Goal: Information Seeking & Learning: Learn about a topic

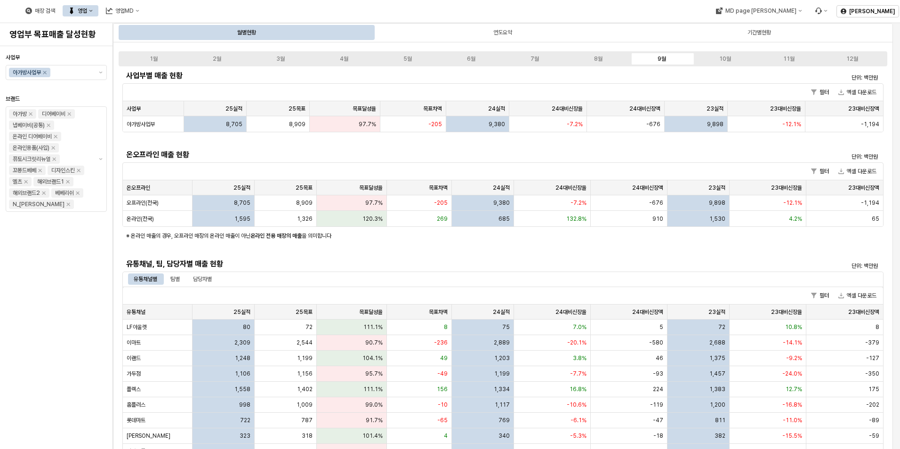
scroll to position [125, 0]
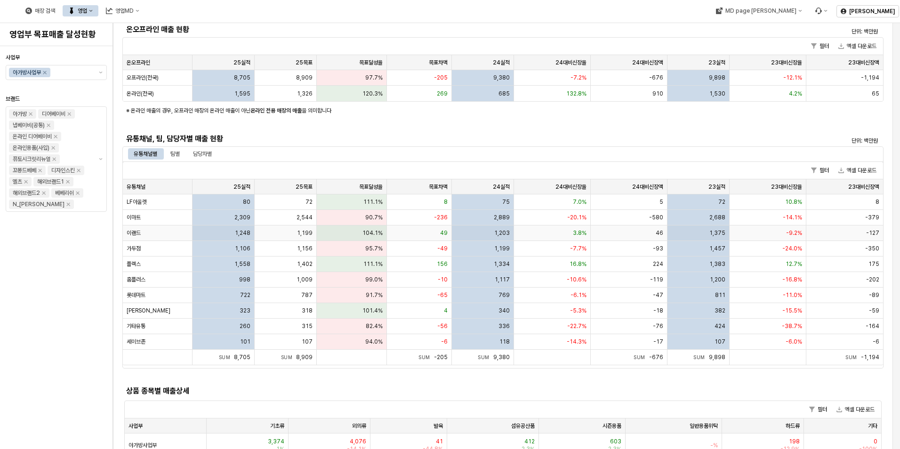
click at [233, 231] on div "1,248" at bounding box center [224, 233] width 62 height 16
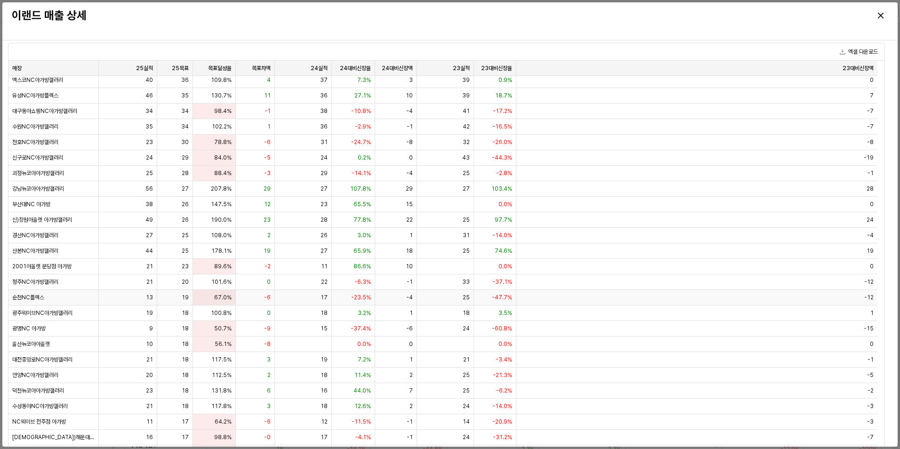
scroll to position [64, 0]
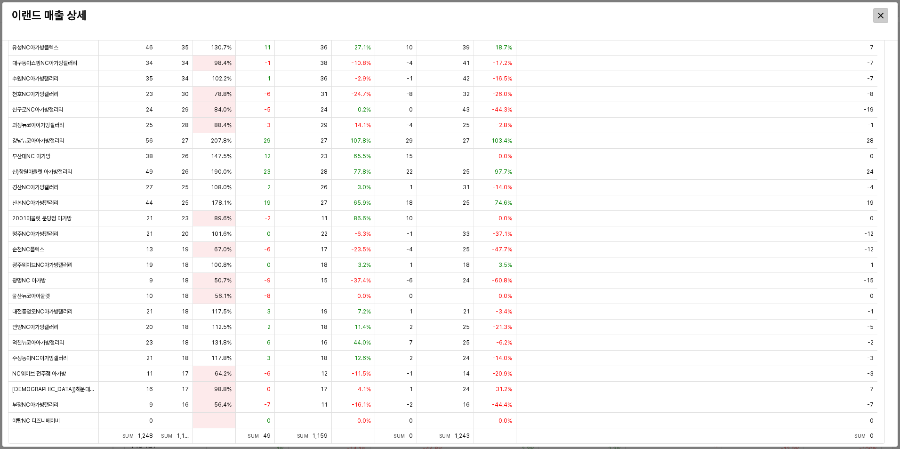
click at [879, 16] on icon "Close" at bounding box center [881, 16] width 6 height 6
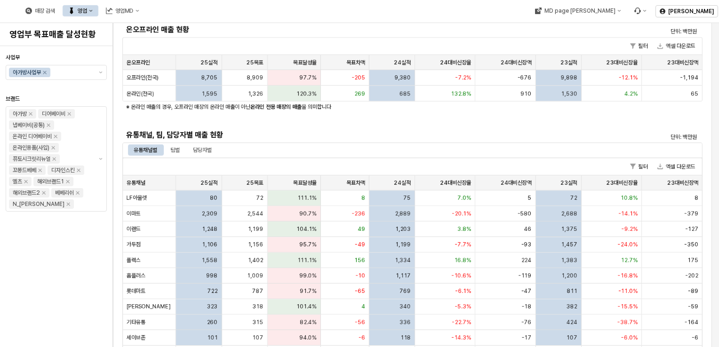
scroll to position [172, 0]
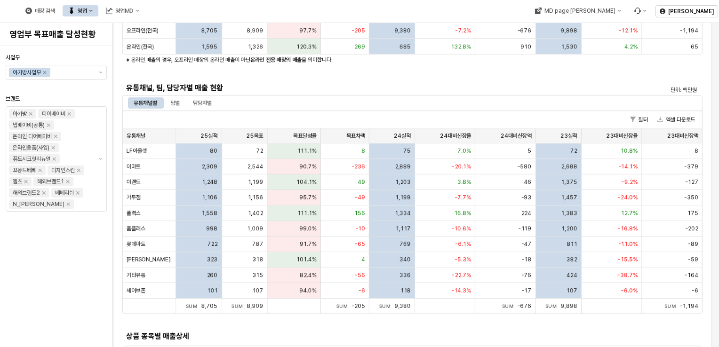
click at [620, 338] on div "사업부별 매출 현황 단위: 백만원 필터 엑셀 다운로드 사업부 사업부 25실적 25실적 25목표 25목표 목표달성율 목표달성율 목표차액 목표차액…" at bounding box center [412, 150] width 580 height 508
click at [87, 13] on div "영업" at bounding box center [82, 11] width 9 height 7
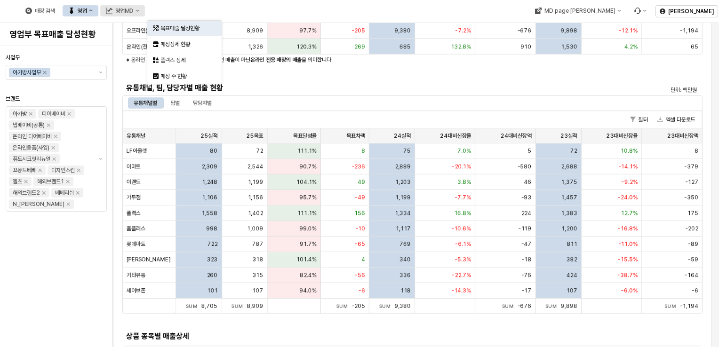
click at [134, 8] on div "영업MD" at bounding box center [124, 11] width 18 height 7
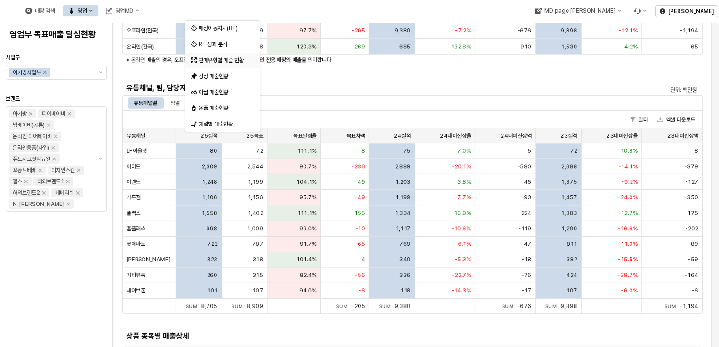
click at [215, 63] on div "판매유형별 매출 현황" at bounding box center [224, 60] width 50 height 8
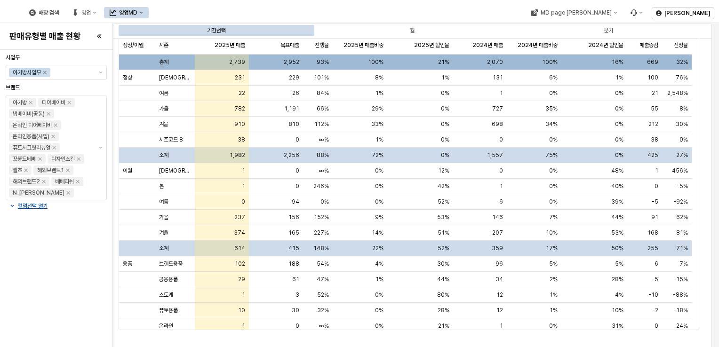
click at [137, 13] on div "영업MD" at bounding box center [128, 12] width 18 height 7
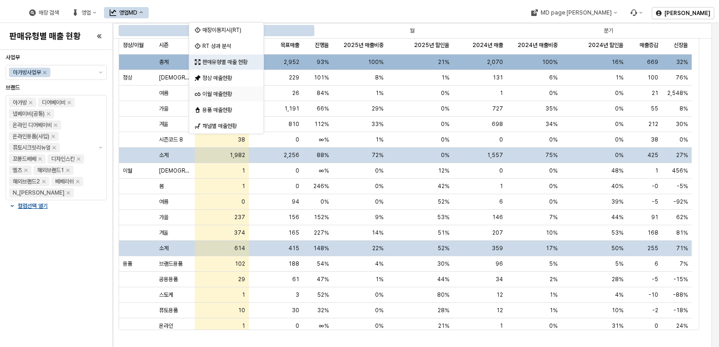
click at [213, 99] on div "이월 매출현황" at bounding box center [226, 94] width 74 height 15
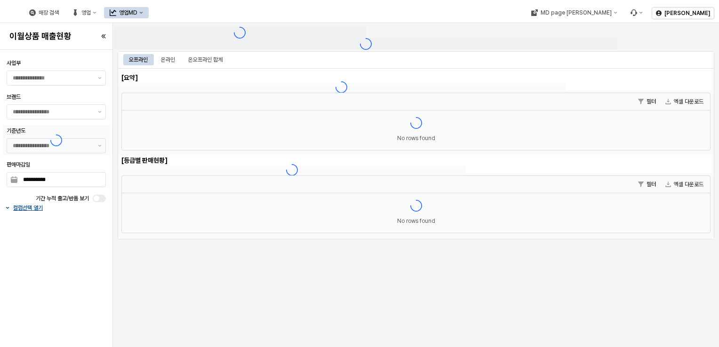
type input "******"
type input "***"
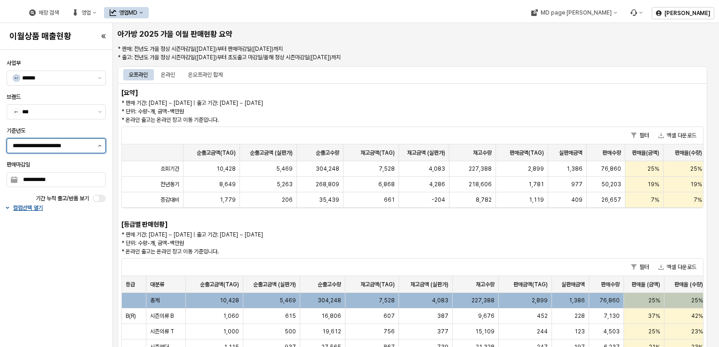
click at [98, 148] on button "제안 사항 표시" at bounding box center [99, 146] width 11 height 14
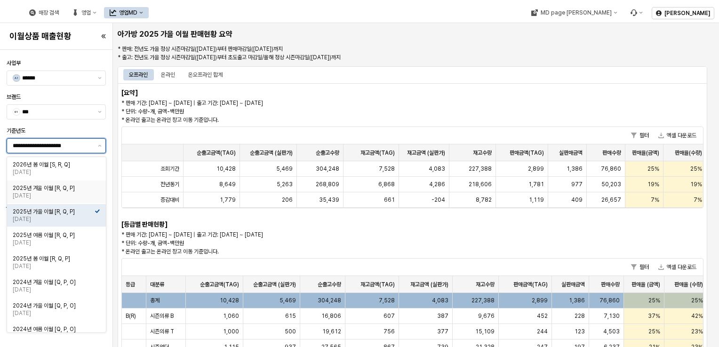
click at [73, 194] on div "[DATE]" at bounding box center [54, 196] width 82 height 8
type input "**********"
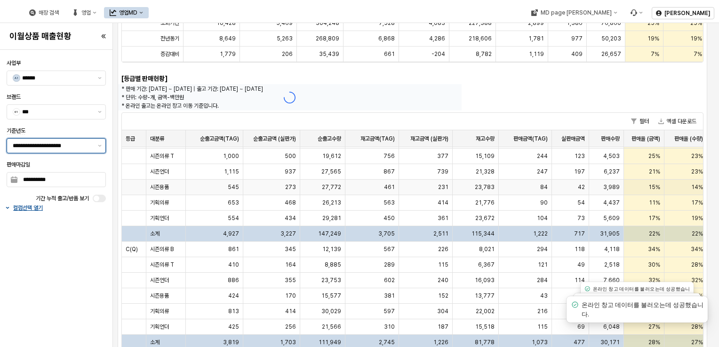
scroll to position [188, 0]
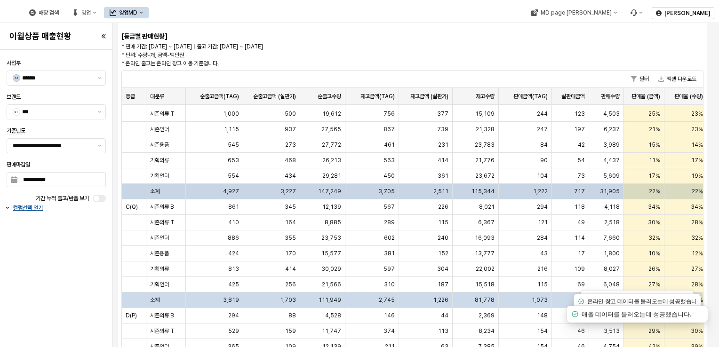
click at [166, 185] on div "소계" at bounding box center [166, 192] width 40 height 16
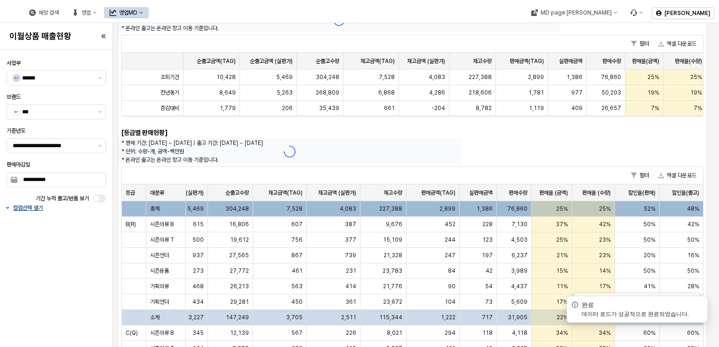
scroll to position [129, 0]
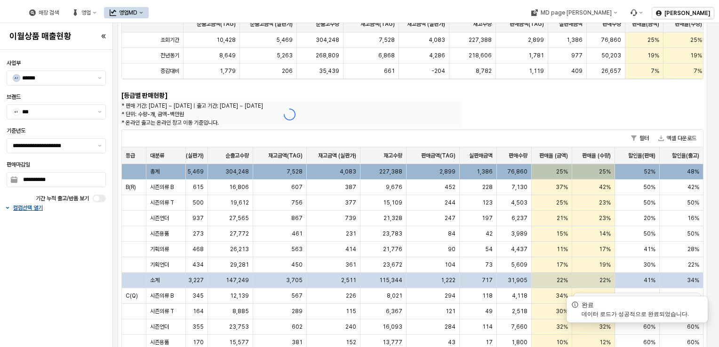
click at [157, 170] on span "총계" at bounding box center [154, 172] width 9 height 8
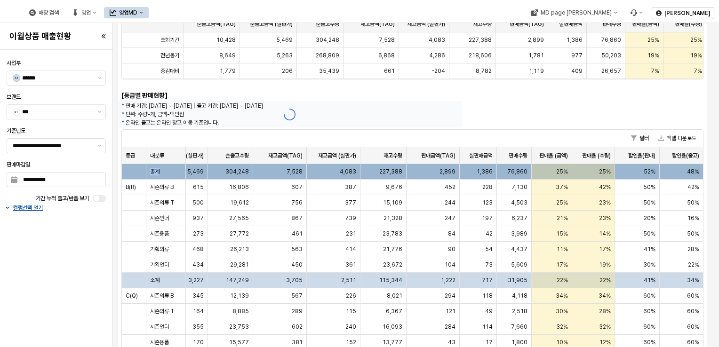
click at [157, 170] on span "총계" at bounding box center [154, 172] width 9 height 8
drag, startPoint x: 157, startPoint y: 170, endPoint x: 164, endPoint y: 171, distance: 6.7
click at [164, 171] on div "총계" at bounding box center [166, 172] width 40 height 16
click at [547, 171] on div "25%" at bounding box center [552, 172] width 40 height 16
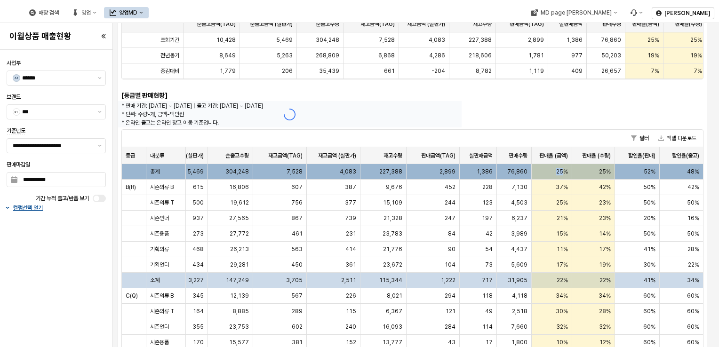
click at [547, 171] on div "25%" at bounding box center [552, 172] width 40 height 16
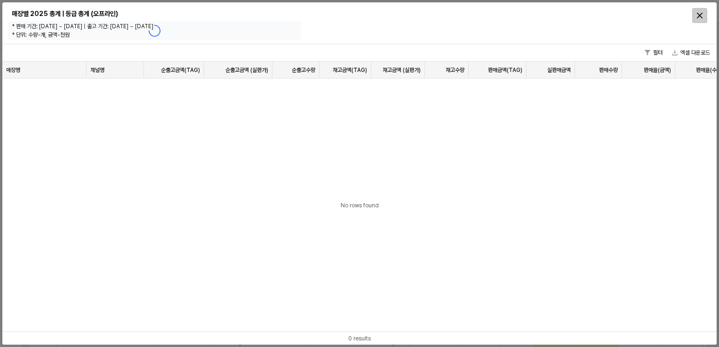
click at [705, 14] on div "Close" at bounding box center [700, 15] width 14 height 14
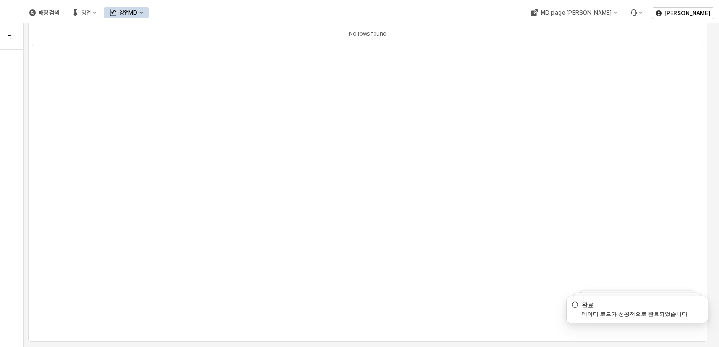
scroll to position [0, 0]
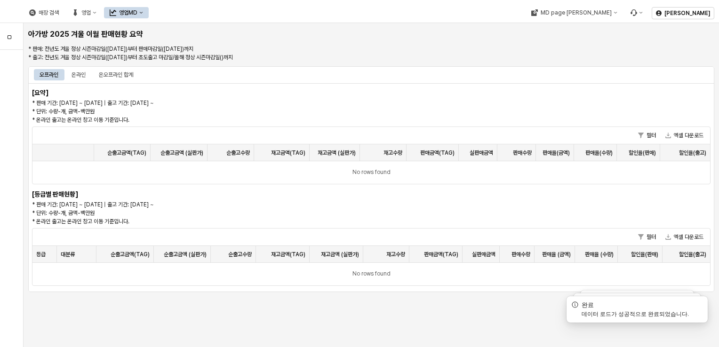
drag, startPoint x: 474, startPoint y: 332, endPoint x: 158, endPoint y: 289, distance: 318.8
click at [160, 309] on div "아가방 2025 겨울 이월 판매현황 요약 * 판매: 전년도 겨울 정상 시즌마감일(2025-05-15)부터 판매마감일(2025-09-28)까지 …" at bounding box center [372, 185] width 696 height 324
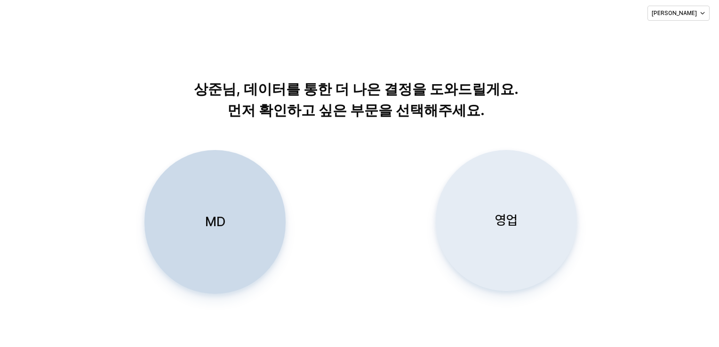
click at [495, 262] on div "영업" at bounding box center [506, 221] width 133 height 140
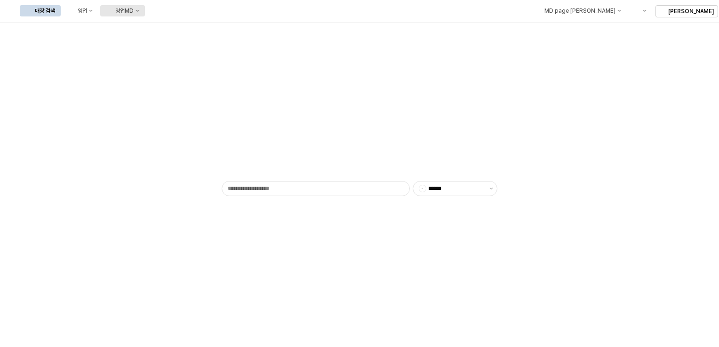
click at [145, 7] on button "영업MD" at bounding box center [122, 10] width 45 height 11
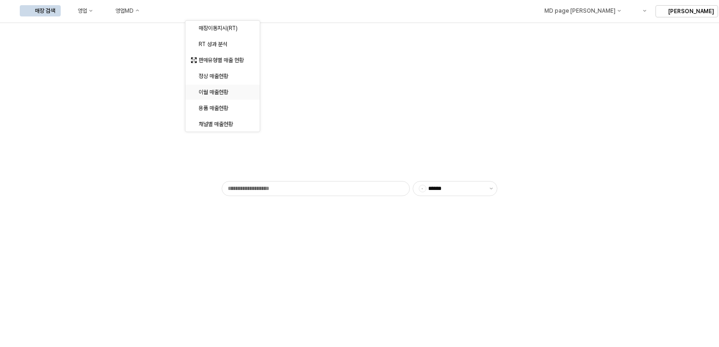
click at [213, 88] on div "이월 매출현황" at bounding box center [219, 92] width 57 height 9
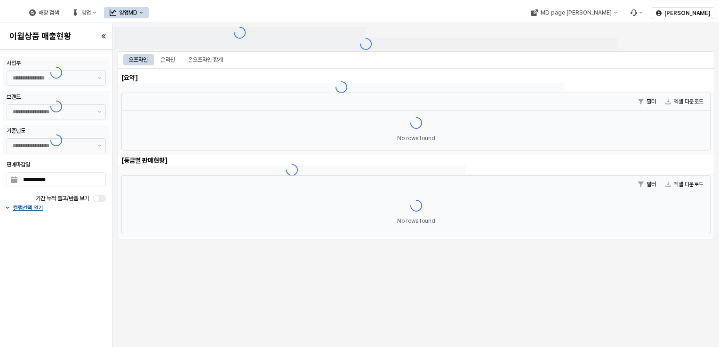
type input "******"
type input "***"
type input "**********"
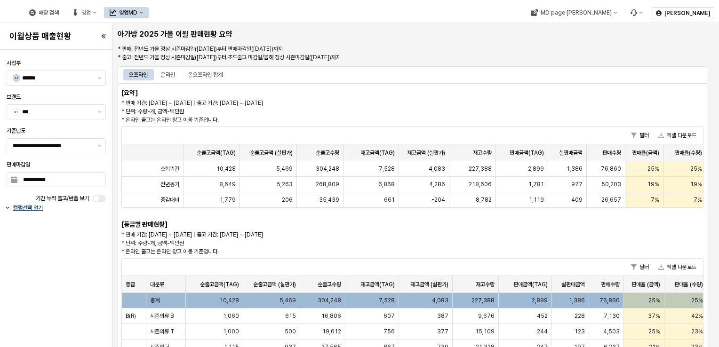
click at [15, 210] on p "컬럼선택 열기" at bounding box center [28, 208] width 30 height 8
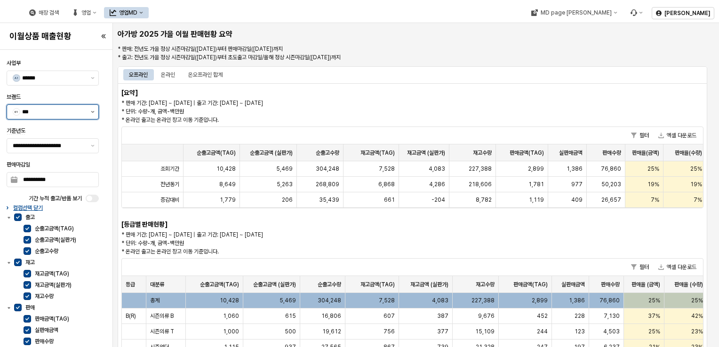
click at [94, 114] on button "제안 사항 표시" at bounding box center [92, 112] width 11 height 14
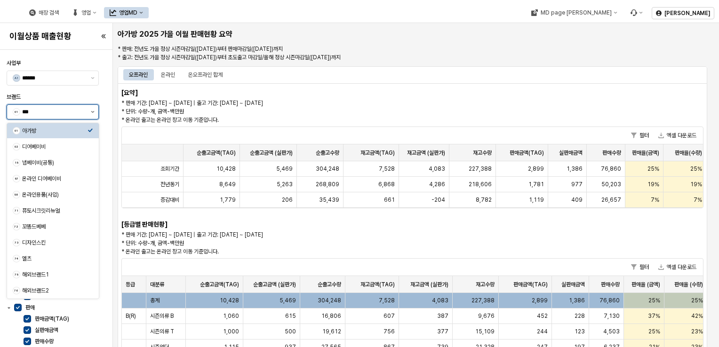
click at [94, 114] on button "제안 사항 표시" at bounding box center [92, 112] width 11 height 14
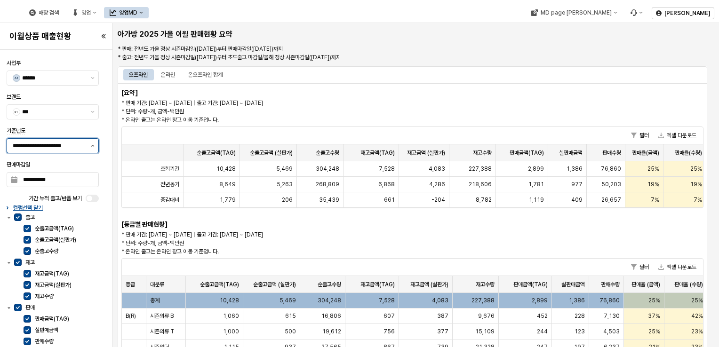
click at [91, 148] on button "제안 사항 표시" at bounding box center [92, 146] width 11 height 14
click at [301, 264] on div "필터 엑셀 다운로드" at bounding box center [412, 267] width 581 height 17
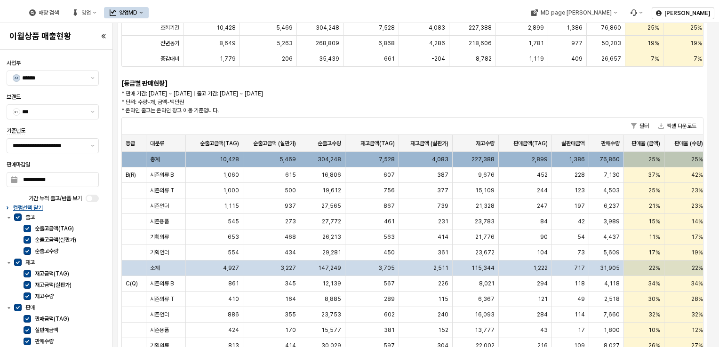
click at [163, 154] on div "총계" at bounding box center [166, 160] width 40 height 16
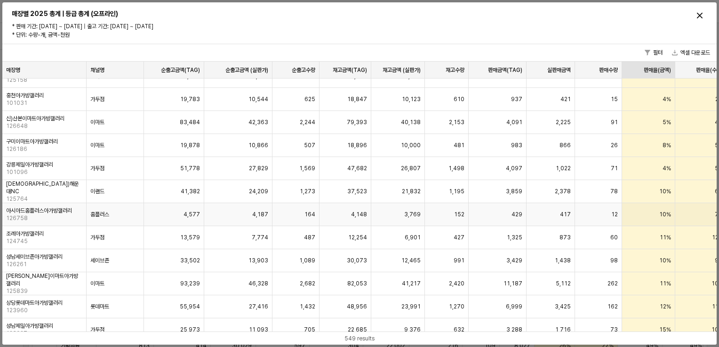
scroll to position [47, 0]
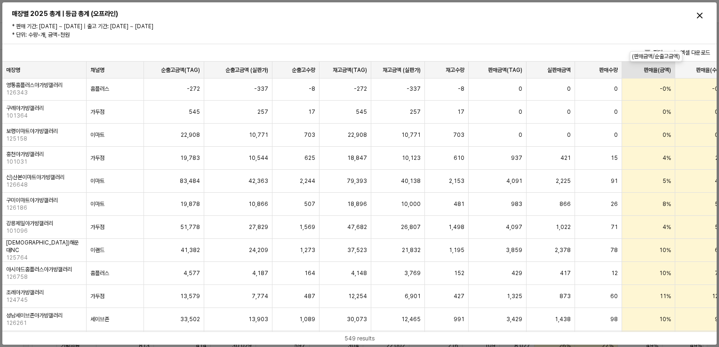
click at [636, 68] on div "판매율(금액) 판매율(금액)" at bounding box center [648, 70] width 53 height 17
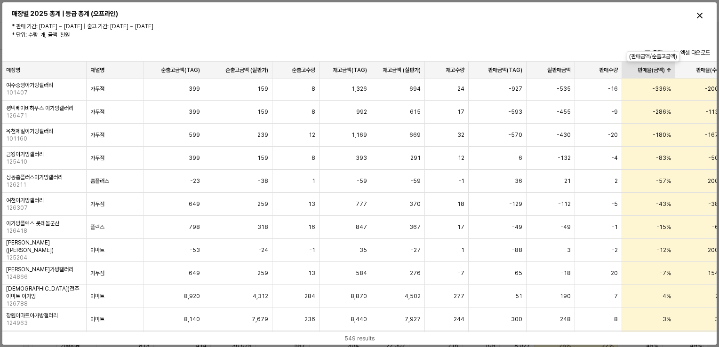
click at [636, 68] on div "판매율(금액) 판매율(금액)" at bounding box center [648, 70] width 53 height 17
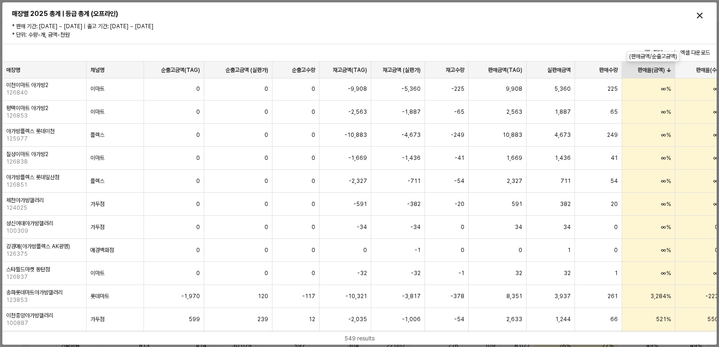
click at [636, 68] on div "판매율(금액) 판매율(금액)" at bounding box center [648, 70] width 53 height 17
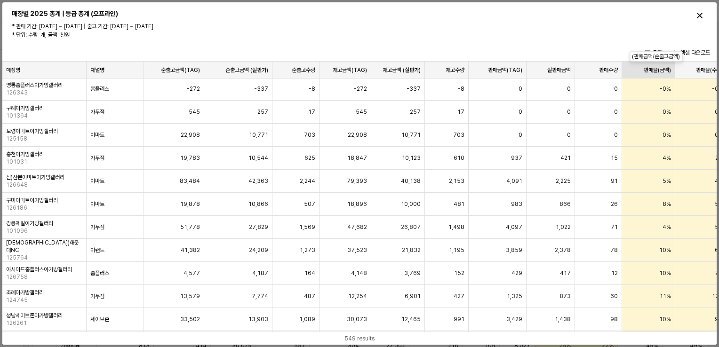
click at [634, 68] on div "판매율(금액) 판매율(금액)" at bounding box center [648, 70] width 53 height 17
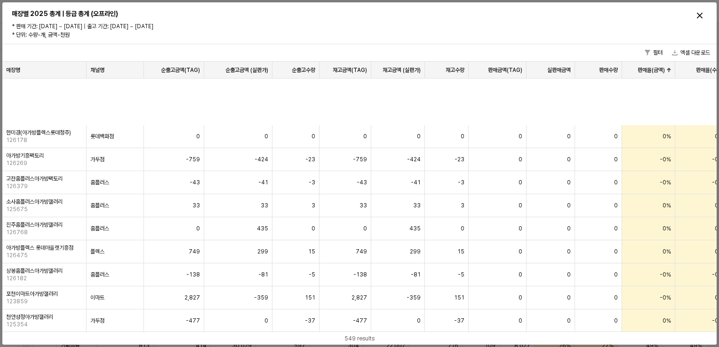
scroll to position [1412, 0]
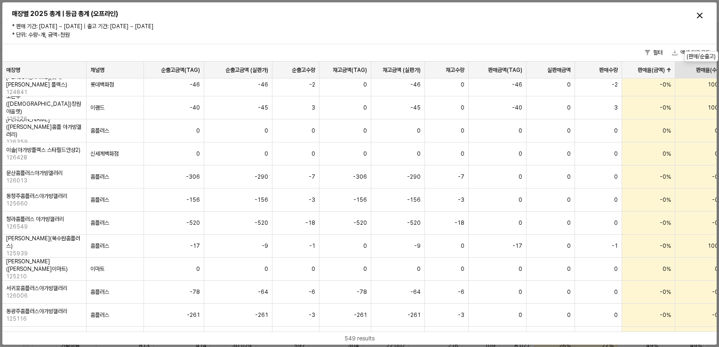
click at [699, 73] on div "판매율(수량) 판매율(수량)" at bounding box center [701, 70] width 52 height 17
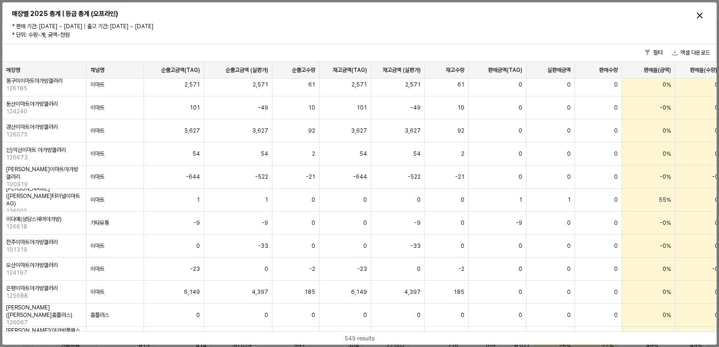
scroll to position [1412, 111]
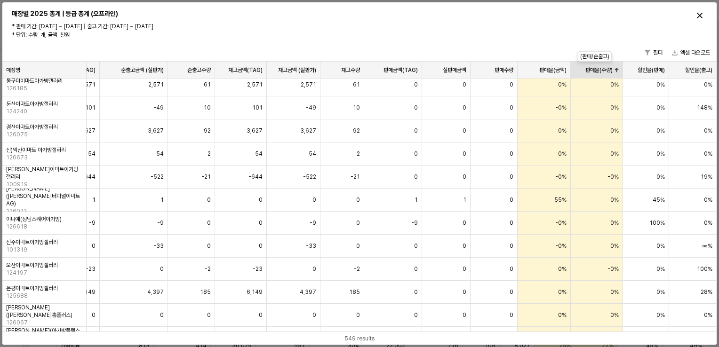
click at [591, 76] on div "판매율(수량) 판매율(수량)" at bounding box center [597, 70] width 52 height 17
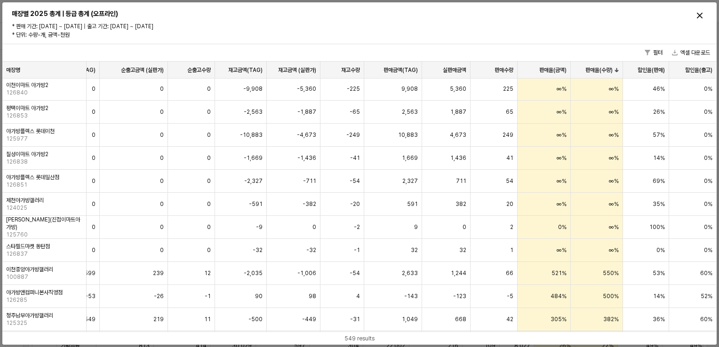
scroll to position [0, 111]
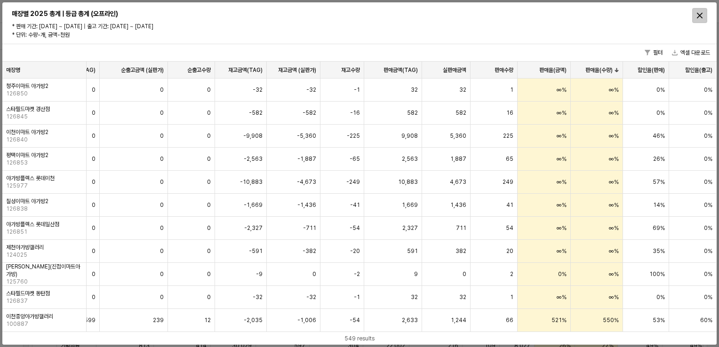
click at [696, 11] on div "Close" at bounding box center [700, 15] width 14 height 14
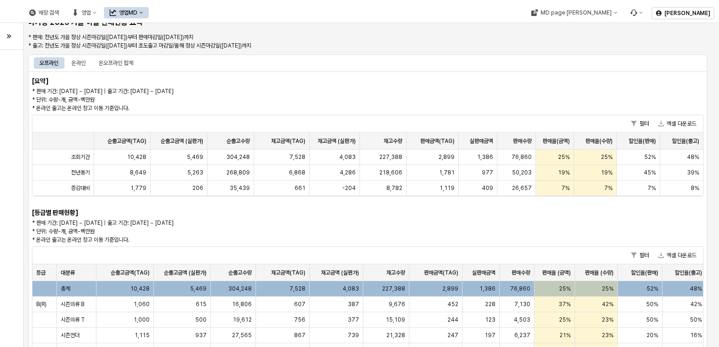
scroll to position [0, 0]
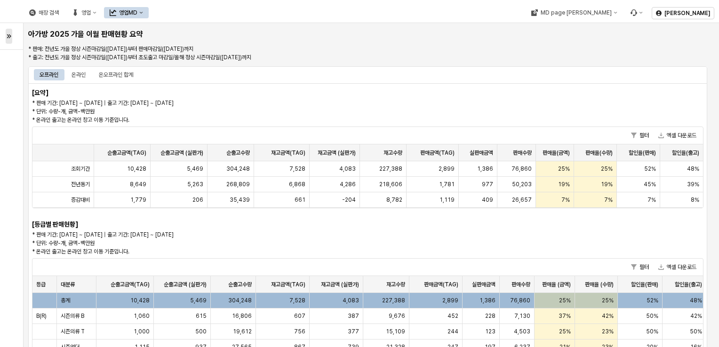
click at [9, 40] on div "button" at bounding box center [9, 36] width 6 height 14
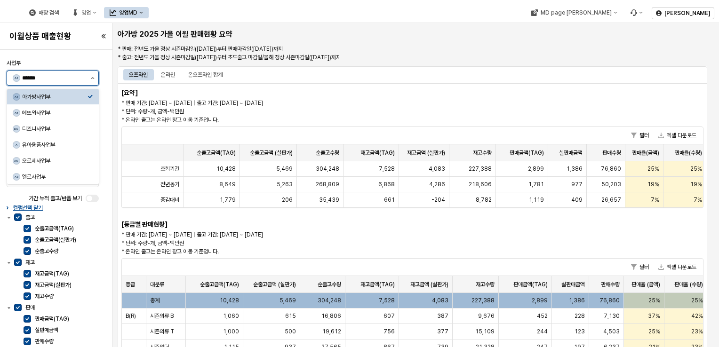
click at [96, 76] on button "제안 사항 표시" at bounding box center [92, 78] width 11 height 14
click at [93, 77] on icon "제안 사항 표시" at bounding box center [93, 78] width 4 height 2
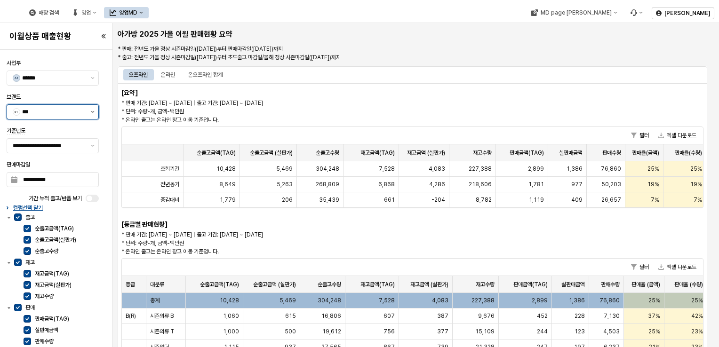
click at [88, 114] on button "제안 사항 표시" at bounding box center [92, 112] width 11 height 14
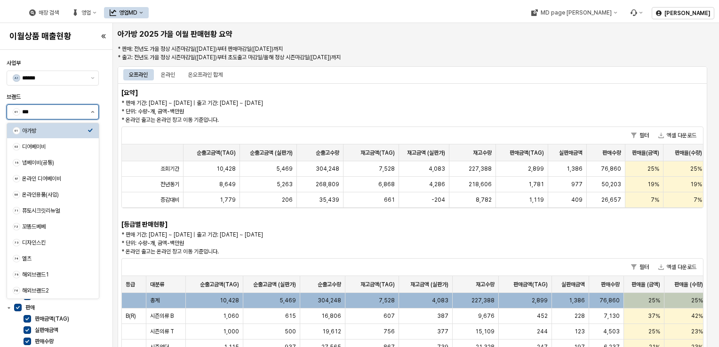
click at [92, 111] on icon "제안 사항 표시" at bounding box center [93, 112] width 4 height 2
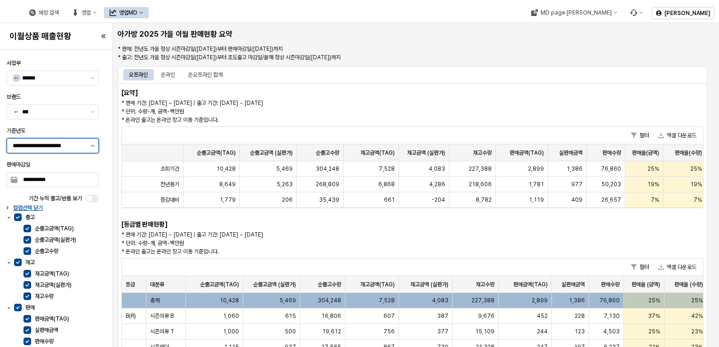
click at [89, 144] on button "제안 사항 표시" at bounding box center [92, 146] width 11 height 14
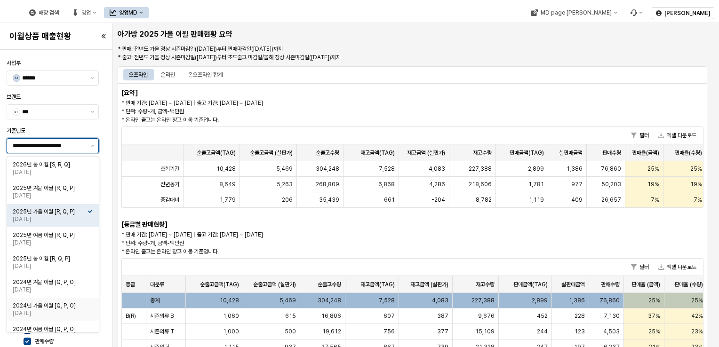
click at [66, 302] on div "2024년 가을 이월 [Q, P, O]" at bounding box center [50, 306] width 75 height 8
type input "**********"
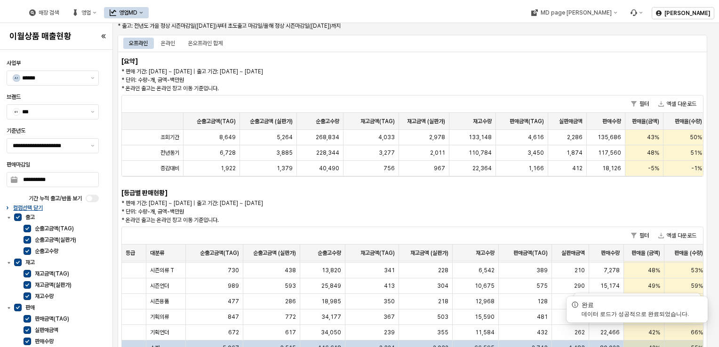
scroll to position [188, 0]
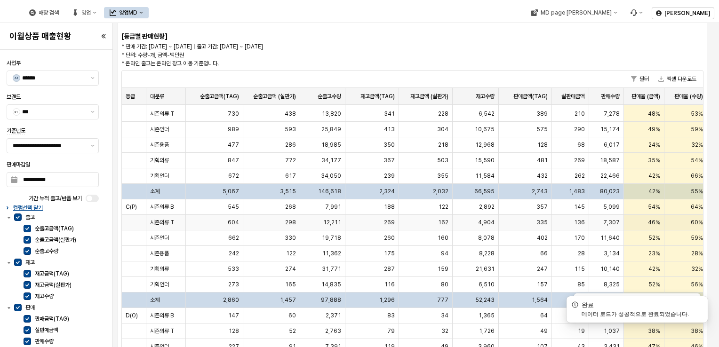
click at [179, 215] on div "시즌의류 T" at bounding box center [166, 223] width 40 height 16
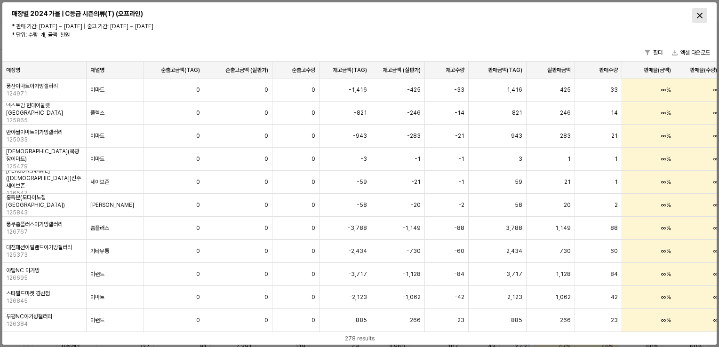
click at [697, 15] on icon "Close" at bounding box center [700, 16] width 6 height 6
